Goal: Navigation & Orientation: Go to known website

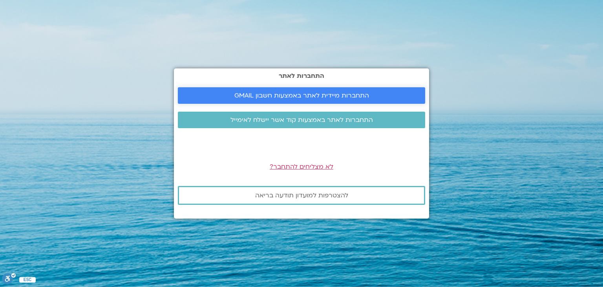
click at [236, 93] on span "התחברות מיידית לאתר באמצעות חשבון GMAIL" at bounding box center [301, 95] width 135 height 7
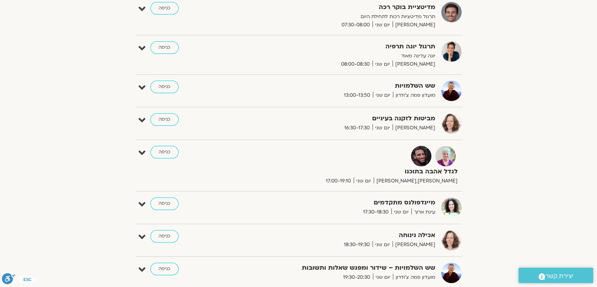
scroll to position [196, 0]
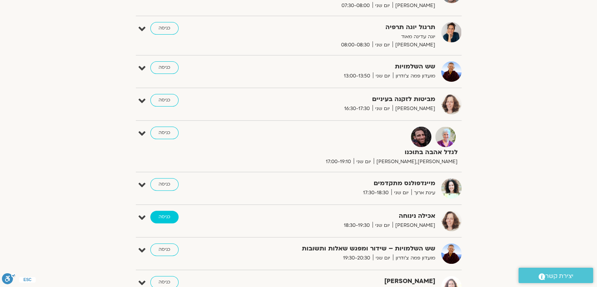
click at [165, 216] on link "כניסה" at bounding box center [164, 216] width 28 height 13
